Goal: Navigation & Orientation: Find specific page/section

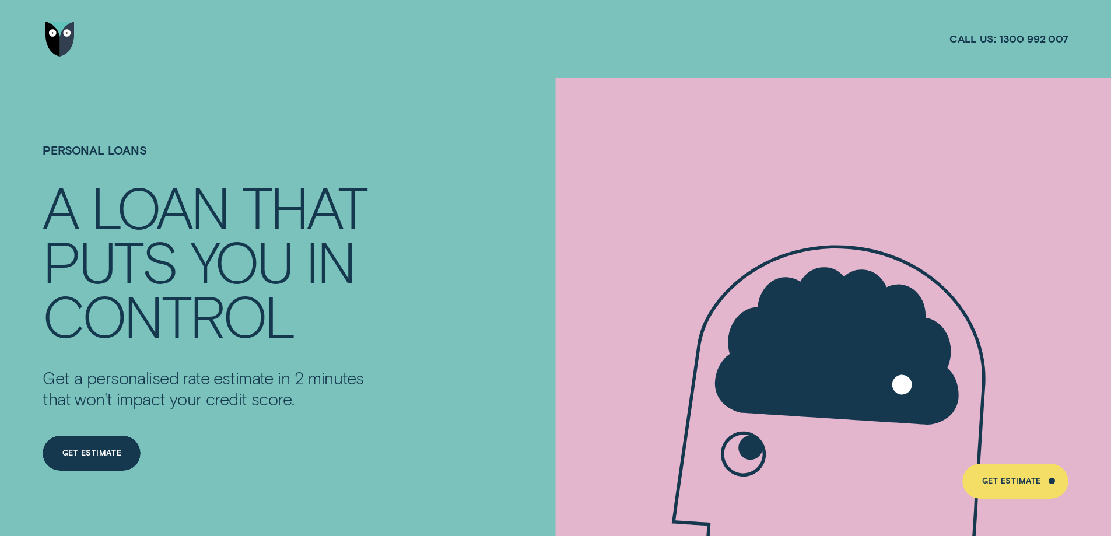
click at [55, 33] on img "Go to home page" at bounding box center [59, 39] width 29 height 35
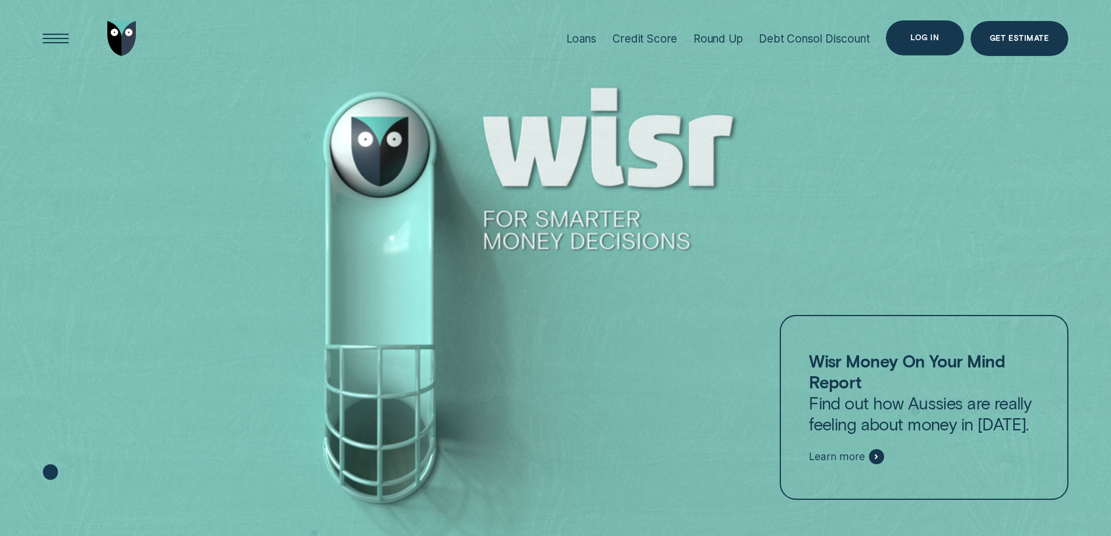
click at [938, 35] on div "Log in" at bounding box center [924, 37] width 29 height 7
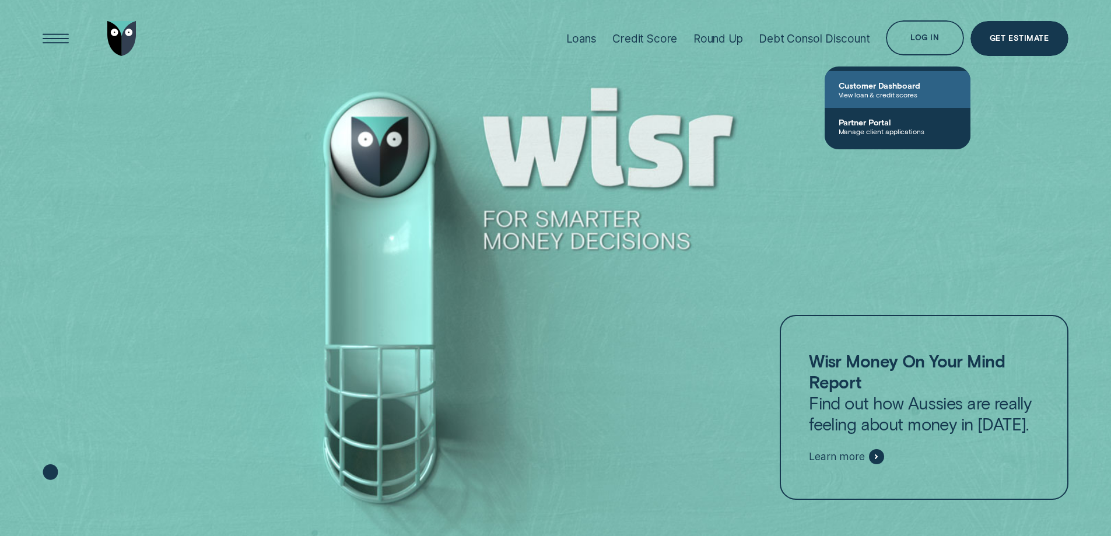
click at [871, 90] on span "View loan & credit scores" at bounding box center [897, 94] width 118 height 8
